Goal: Book appointment/travel/reservation

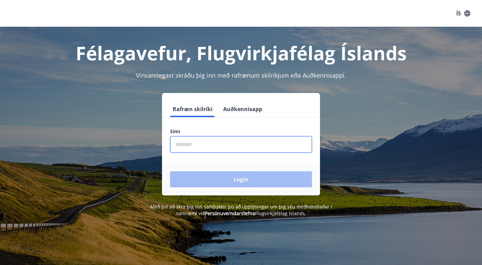
click at [198, 144] on input "phone" at bounding box center [241, 144] width 142 height 16
type input "********"
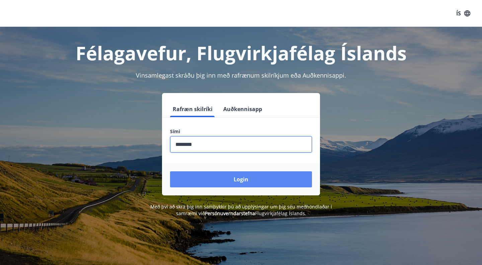
click at [229, 178] on button "Login" at bounding box center [241, 179] width 142 height 16
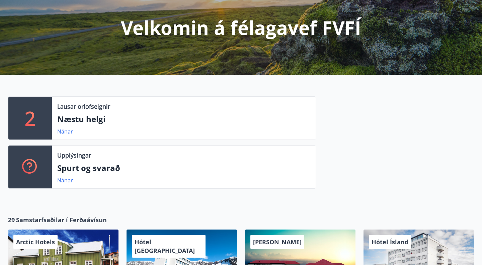
scroll to position [78, 0]
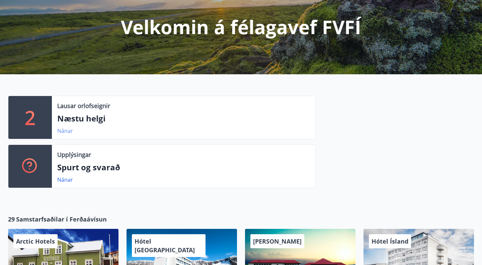
click at [65, 130] on link "Nánar" at bounding box center [65, 130] width 16 height 7
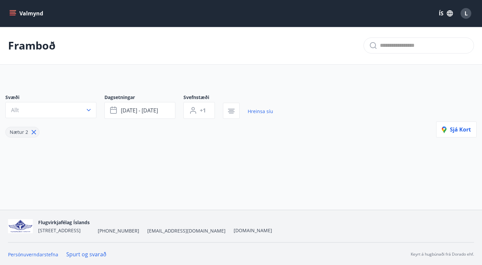
type input "*"
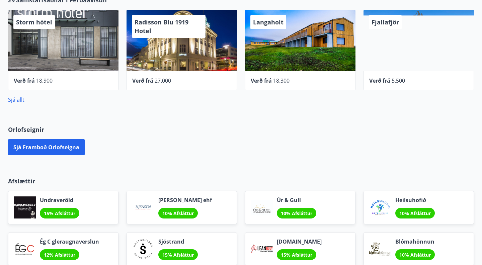
scroll to position [309, 0]
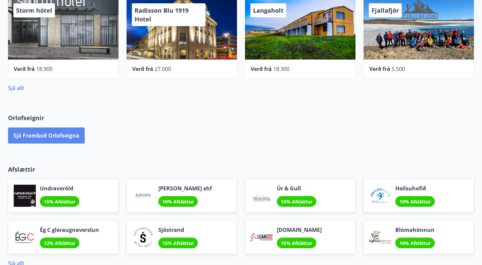
click at [49, 134] on button "Sjá framboð orlofseigna" at bounding box center [46, 136] width 77 height 16
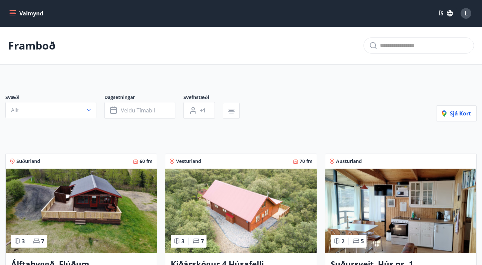
scroll to position [0, 0]
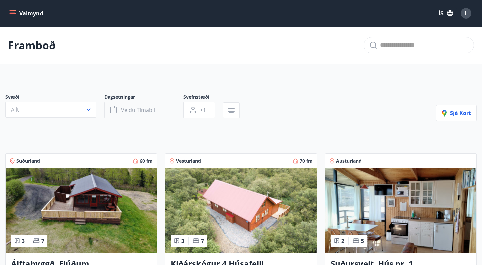
click at [133, 111] on span "Veldu tímabil" at bounding box center [138, 110] width 34 height 7
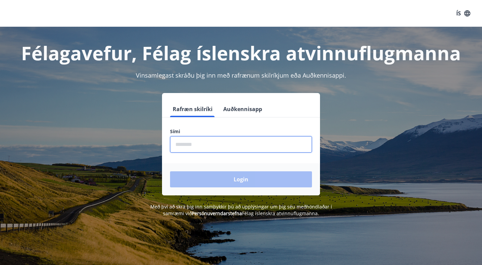
click at [198, 142] on input "phone" at bounding box center [241, 144] width 142 height 16
type input "********"
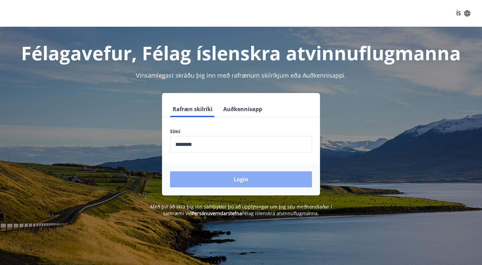
click at [237, 180] on button "Login" at bounding box center [241, 179] width 142 height 16
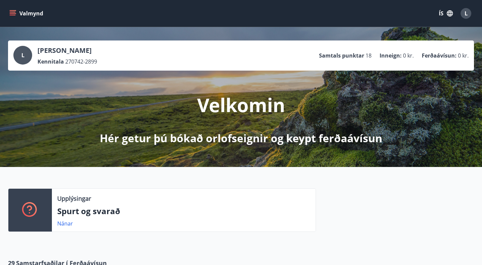
click at [16, 13] on button "Valmynd" at bounding box center [27, 13] width 38 height 12
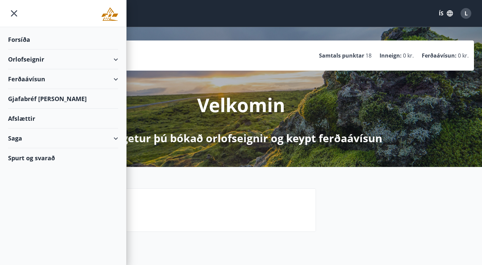
click at [38, 58] on div "Orlofseignir" at bounding box center [63, 60] width 110 height 20
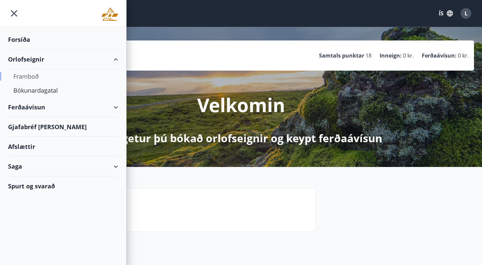
click at [31, 75] on div "Framboð" at bounding box center [62, 76] width 99 height 14
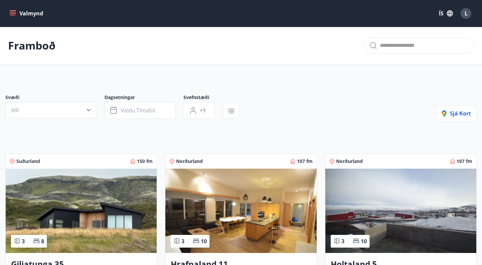
click at [16, 12] on icon "menu" at bounding box center [12, 13] width 7 height 7
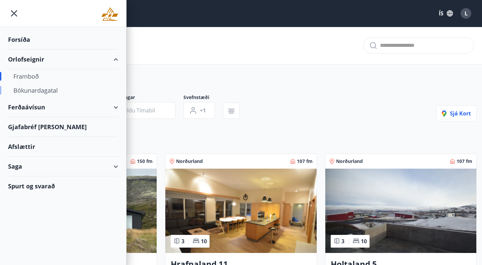
click at [36, 92] on div "Bókunardagatal" at bounding box center [62, 90] width 99 height 14
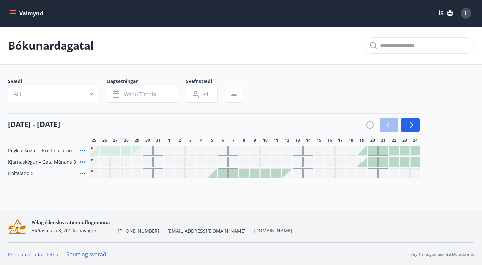
scroll to position [1, 0]
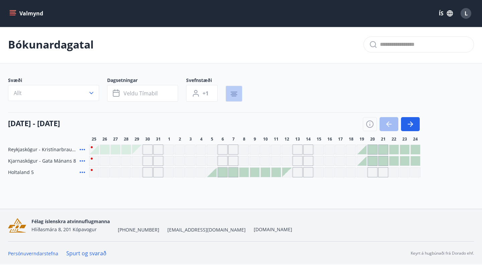
click at [232, 94] on icon "button" at bounding box center [234, 94] width 8 height 8
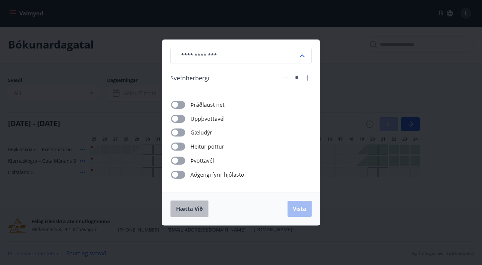
click at [184, 207] on span "Hætta við" at bounding box center [189, 208] width 27 height 7
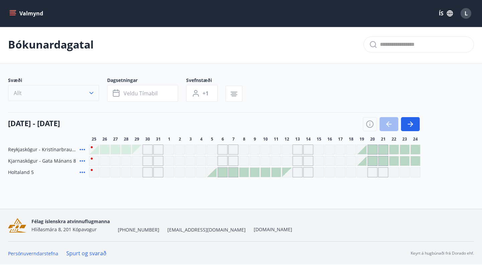
click at [92, 92] on icon "button" at bounding box center [91, 93] width 7 height 7
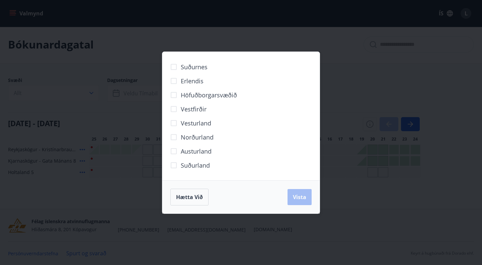
click at [189, 137] on span "Norðurland" at bounding box center [197, 137] width 33 height 9
click at [184, 137] on span "Norðurland" at bounding box center [197, 137] width 33 height 9
click at [186, 194] on span "Hætta við" at bounding box center [189, 197] width 27 height 7
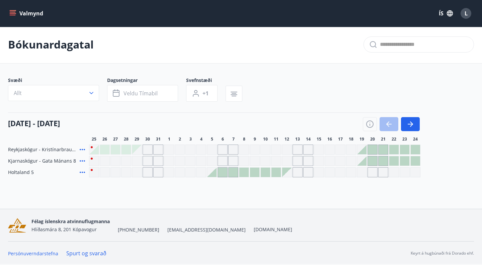
click at [14, 9] on button "Valmynd" at bounding box center [27, 13] width 38 height 12
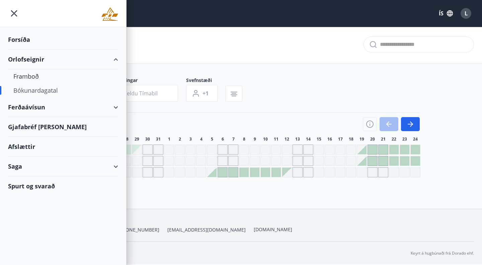
click at [24, 60] on div "Orlofseignir" at bounding box center [63, 60] width 110 height 20
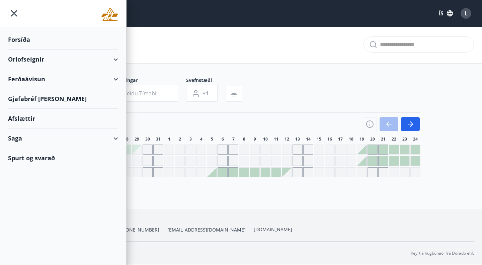
click at [24, 59] on div "Orlofseignir" at bounding box center [63, 60] width 110 height 20
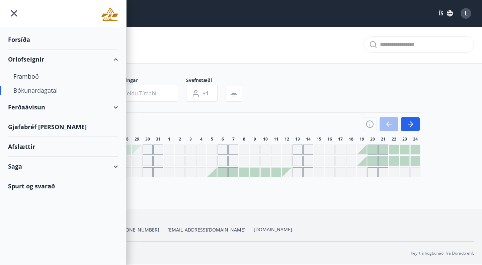
click at [42, 59] on div "Orlofseignir" at bounding box center [63, 60] width 110 height 20
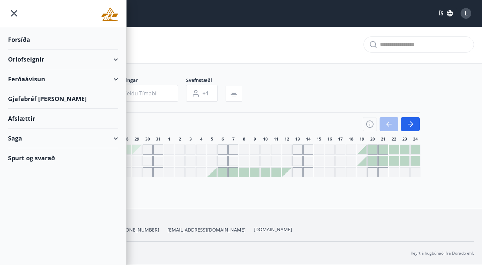
click at [116, 60] on div "Orlofseignir" at bounding box center [63, 60] width 110 height 20
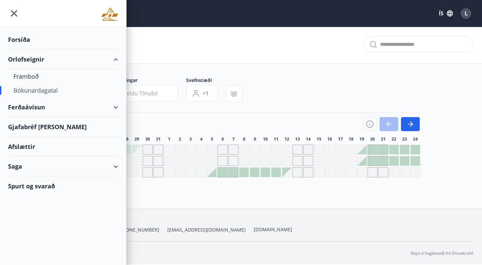
click at [14, 10] on icon "menu" at bounding box center [14, 13] width 12 height 12
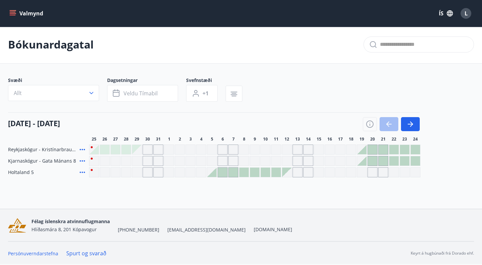
scroll to position [0, 0]
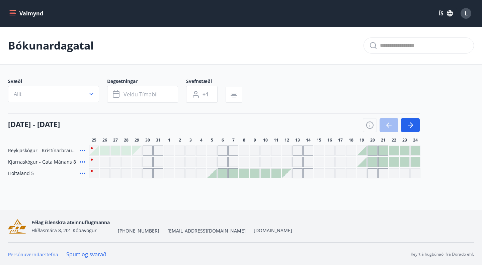
click at [14, 15] on icon "menu" at bounding box center [12, 13] width 7 height 7
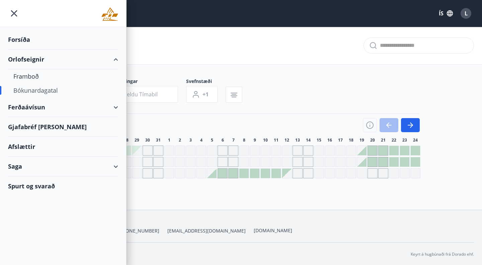
click at [20, 38] on div "Forsíða" at bounding box center [63, 40] width 110 height 20
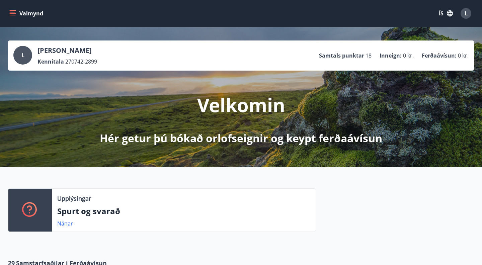
click at [13, 14] on icon "menu" at bounding box center [12, 13] width 7 height 7
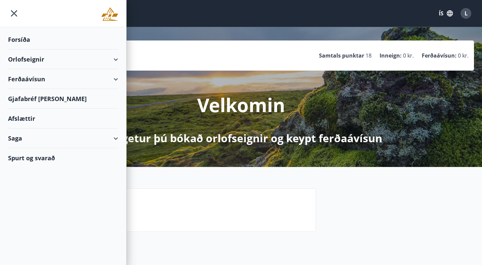
click at [21, 58] on div "Orlofseignir" at bounding box center [63, 60] width 110 height 20
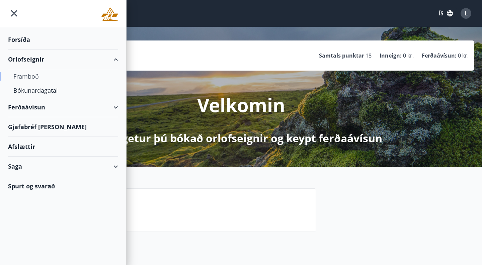
click at [32, 77] on div "Framboð" at bounding box center [62, 76] width 99 height 14
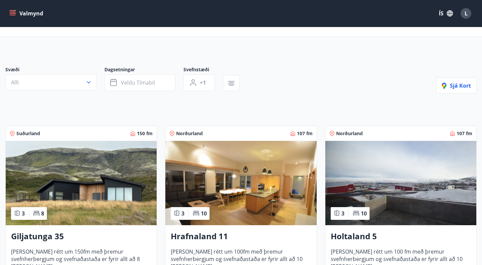
scroll to position [23, 0]
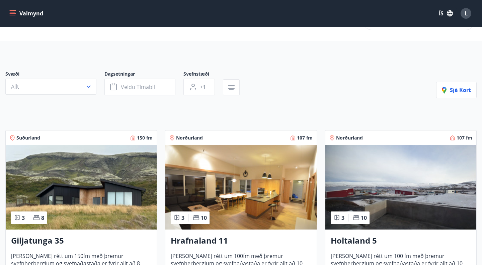
click at [14, 12] on icon "menu" at bounding box center [13, 12] width 6 height 1
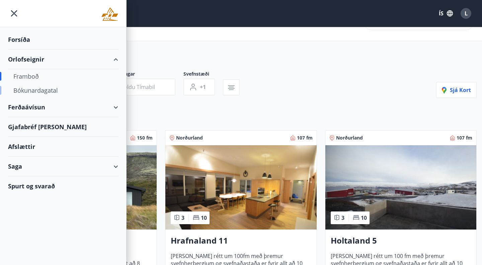
click at [29, 91] on div "Bókunardagatal" at bounding box center [62, 90] width 99 height 14
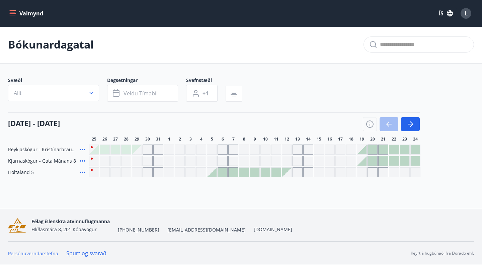
scroll to position [1, 0]
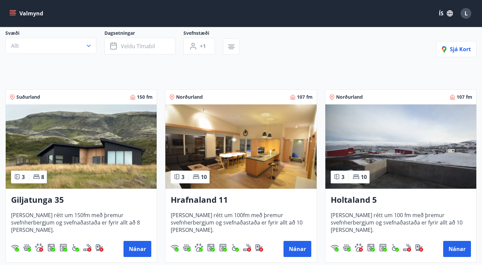
scroll to position [65, 0]
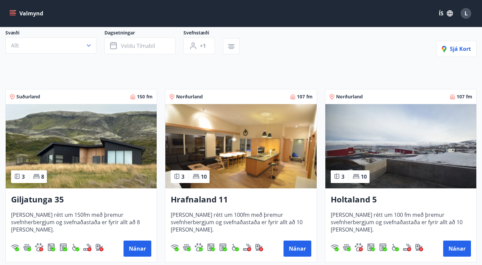
click at [419, 168] on img at bounding box center [401, 146] width 151 height 84
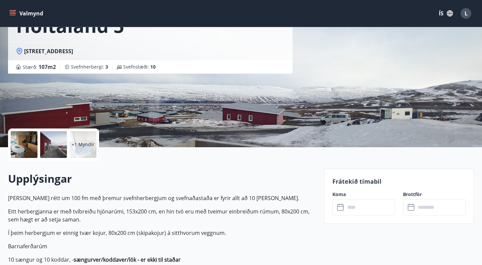
scroll to position [52, 0]
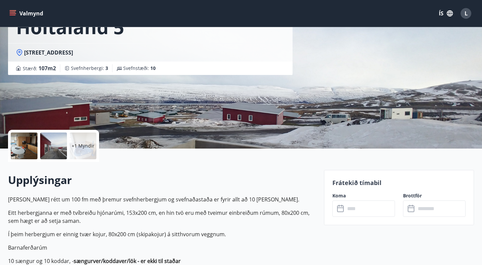
click at [81, 147] on p "+1 Myndir" at bounding box center [83, 146] width 23 height 7
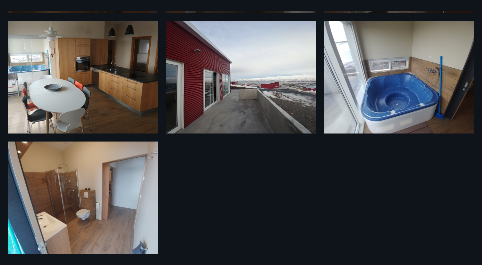
scroll to position [139, 0]
